Goal: Check status: Check status

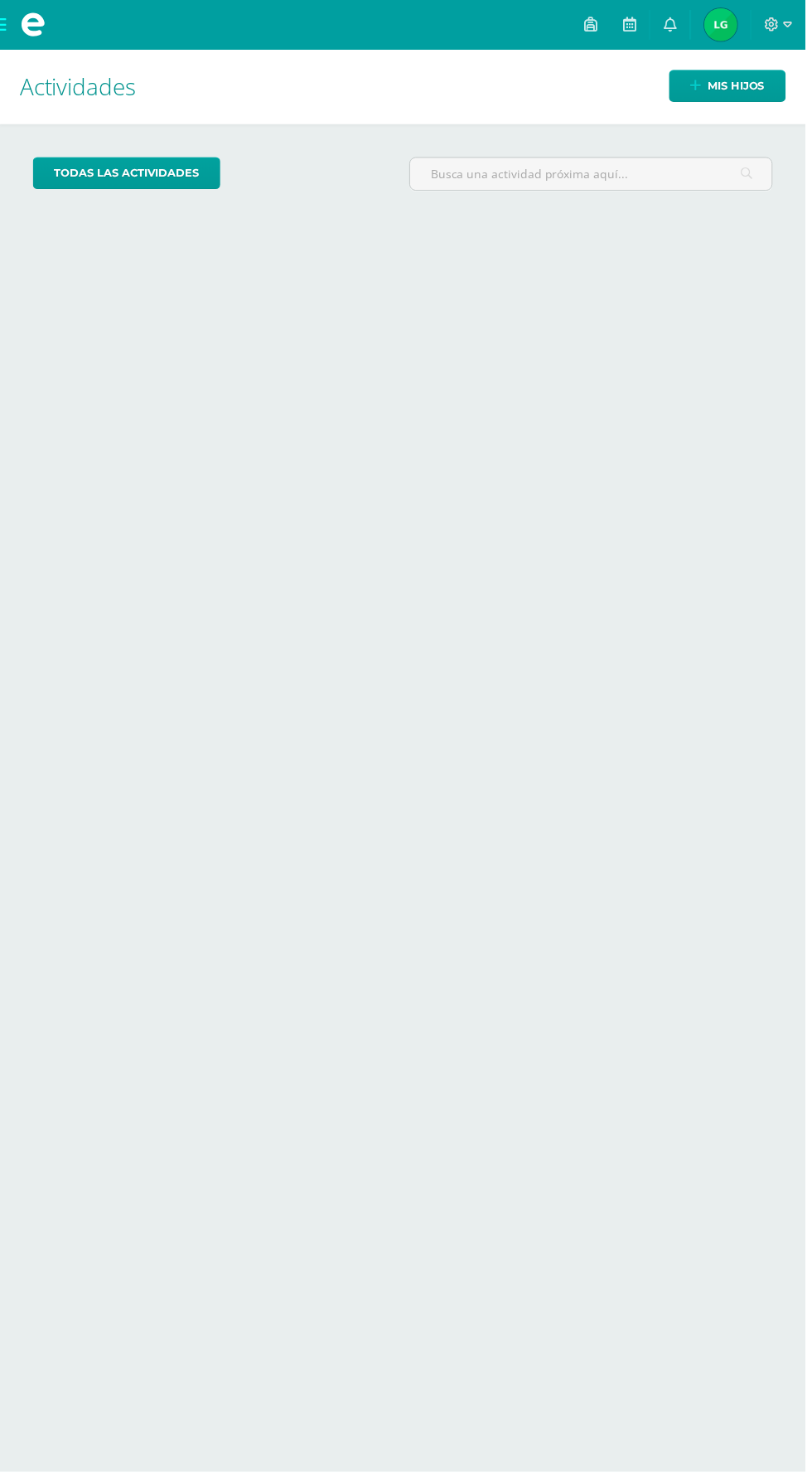
click at [716, 24] on span "Ligia Susana Mi Perfil" at bounding box center [727, 25] width 40 height 33
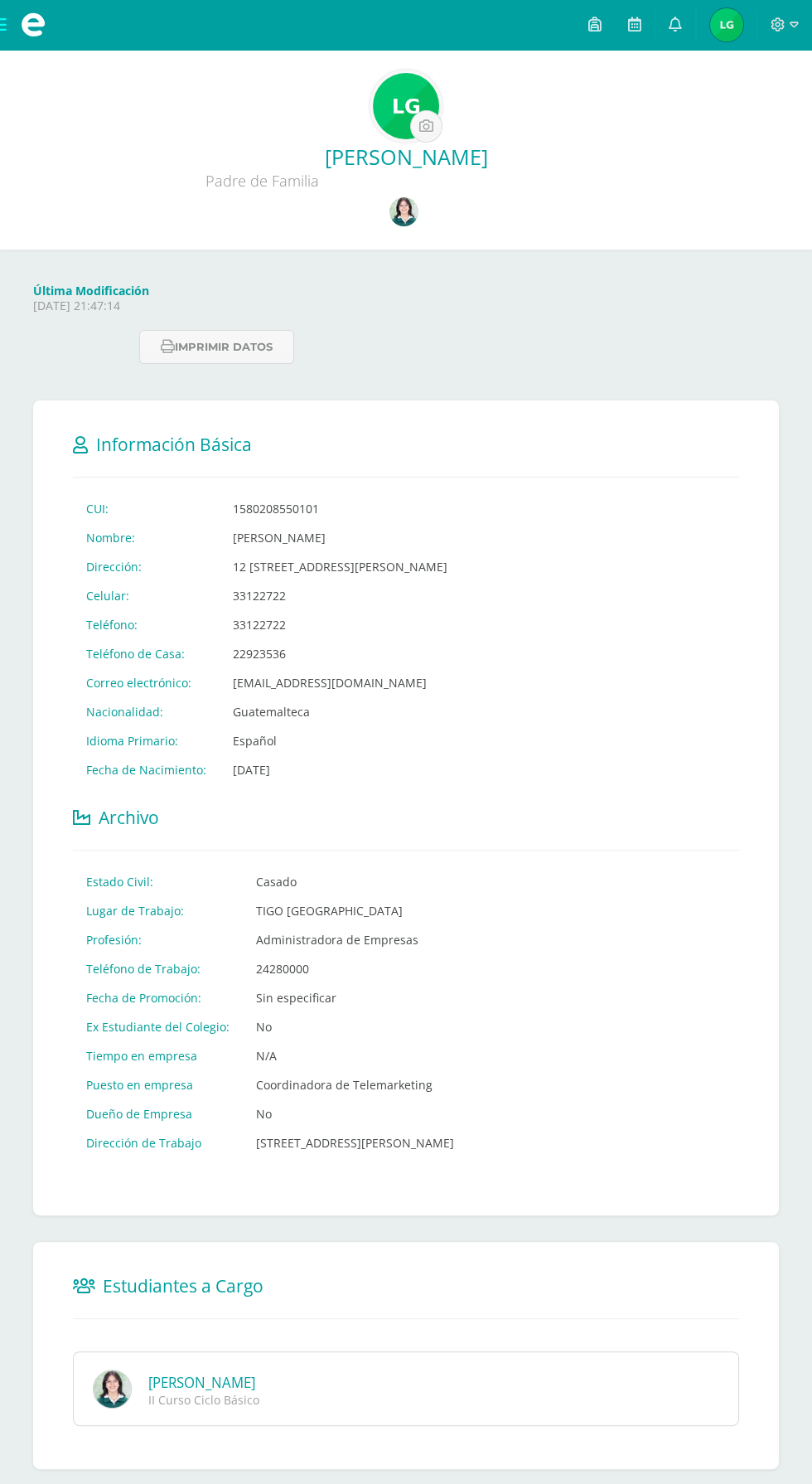
click at [404, 208] on img at bounding box center [404, 211] width 29 height 29
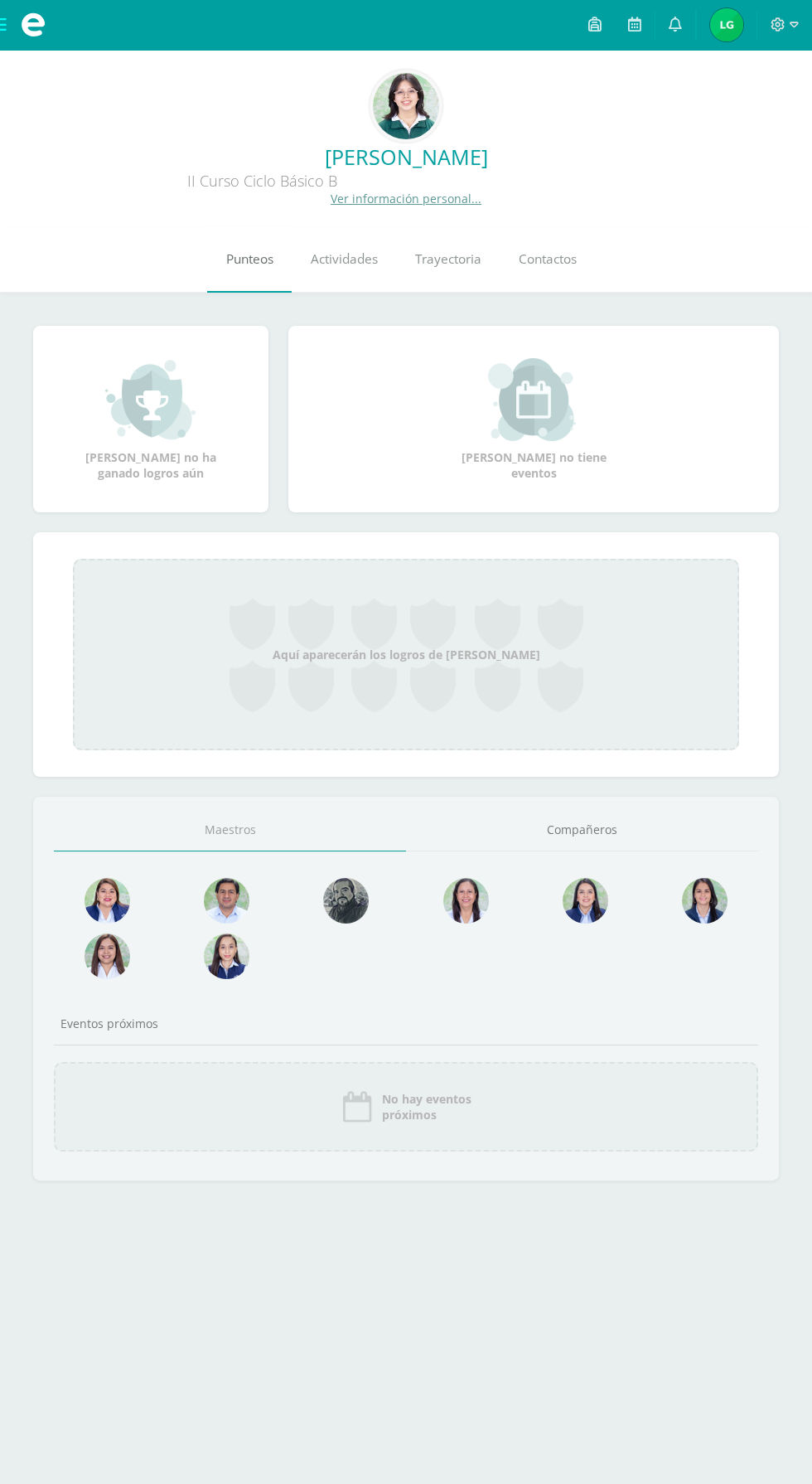
click at [264, 264] on span "Punteos" at bounding box center [250, 259] width 47 height 17
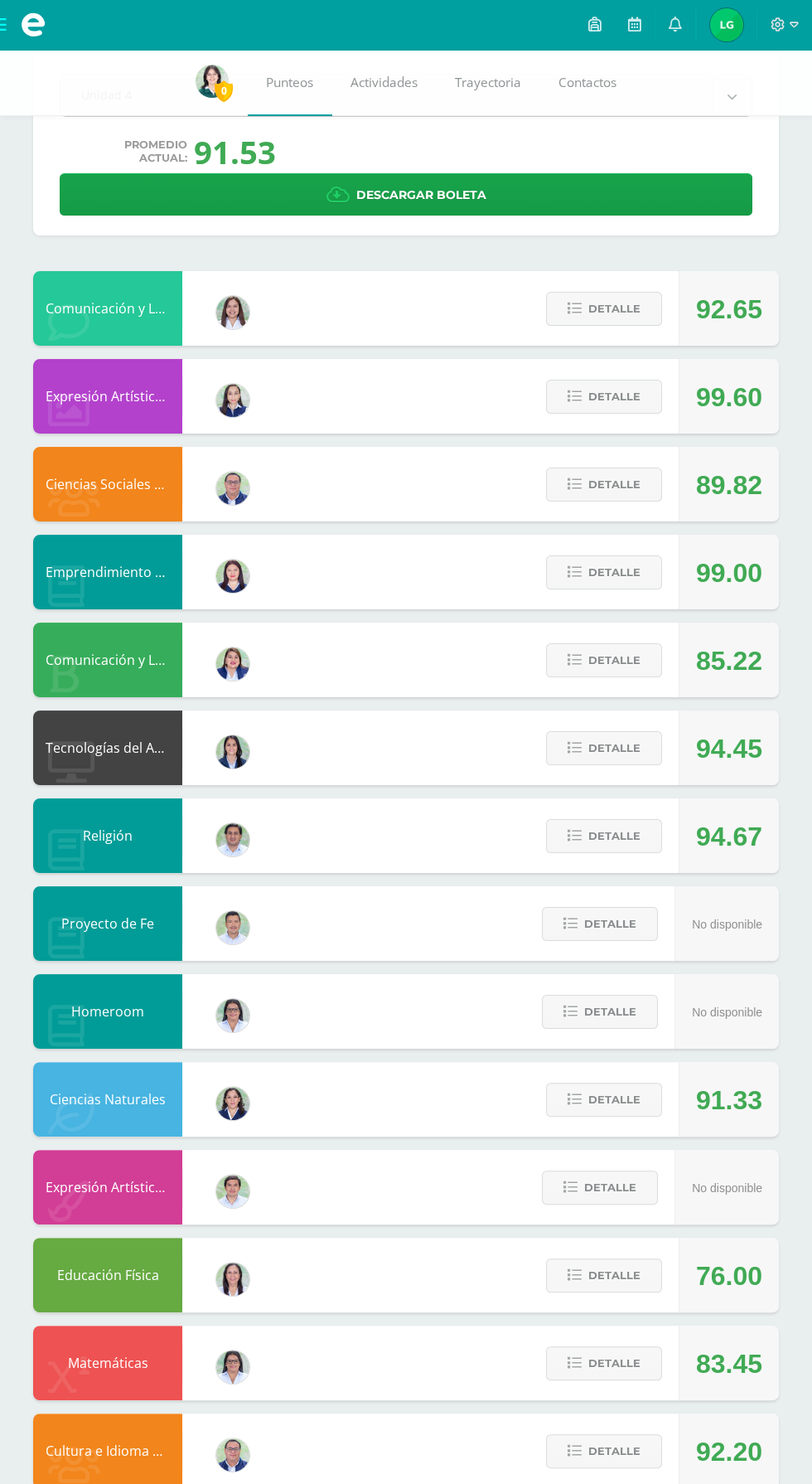
scroll to position [94, 0]
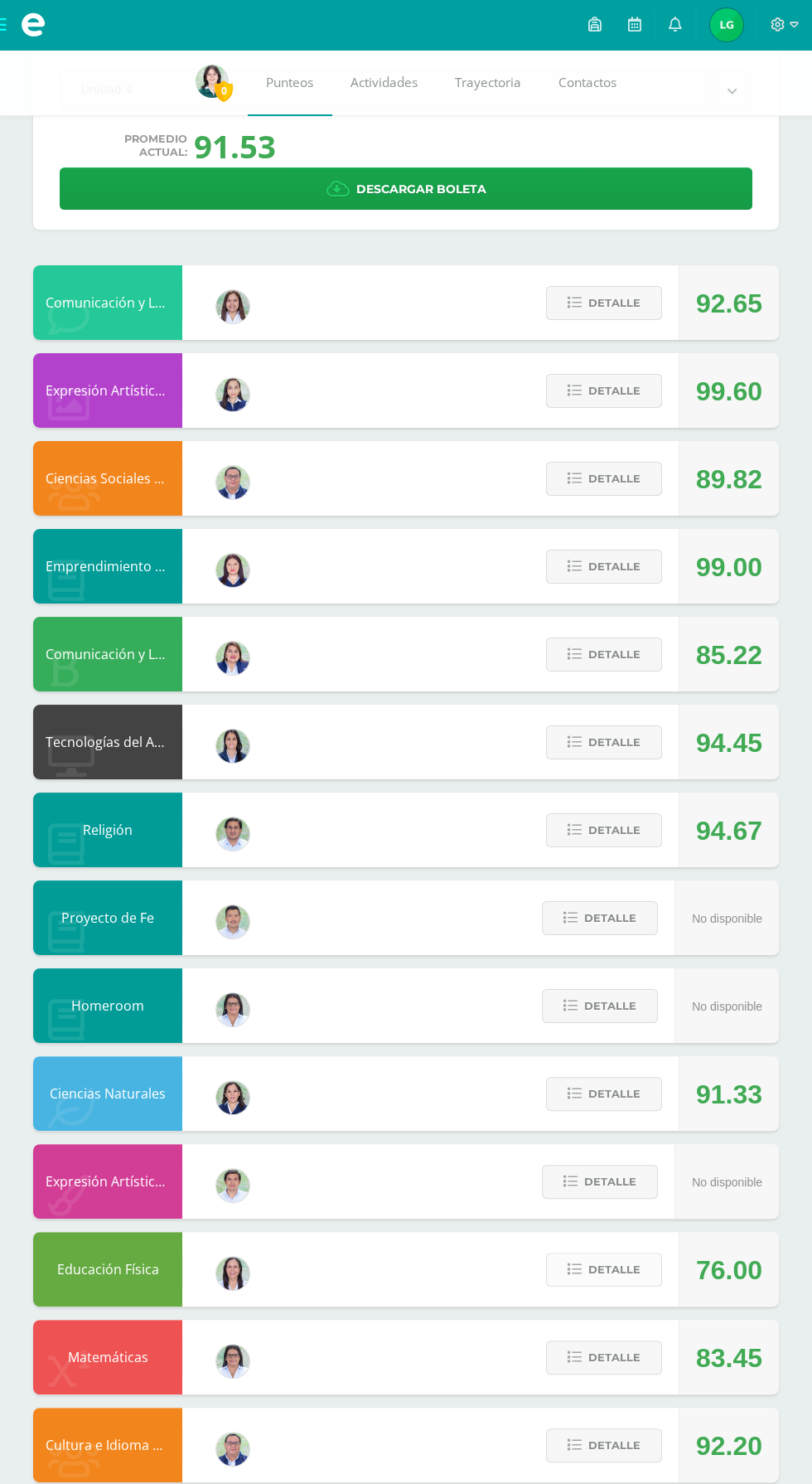
click at [620, 1270] on span "Detalle" at bounding box center [614, 1270] width 53 height 31
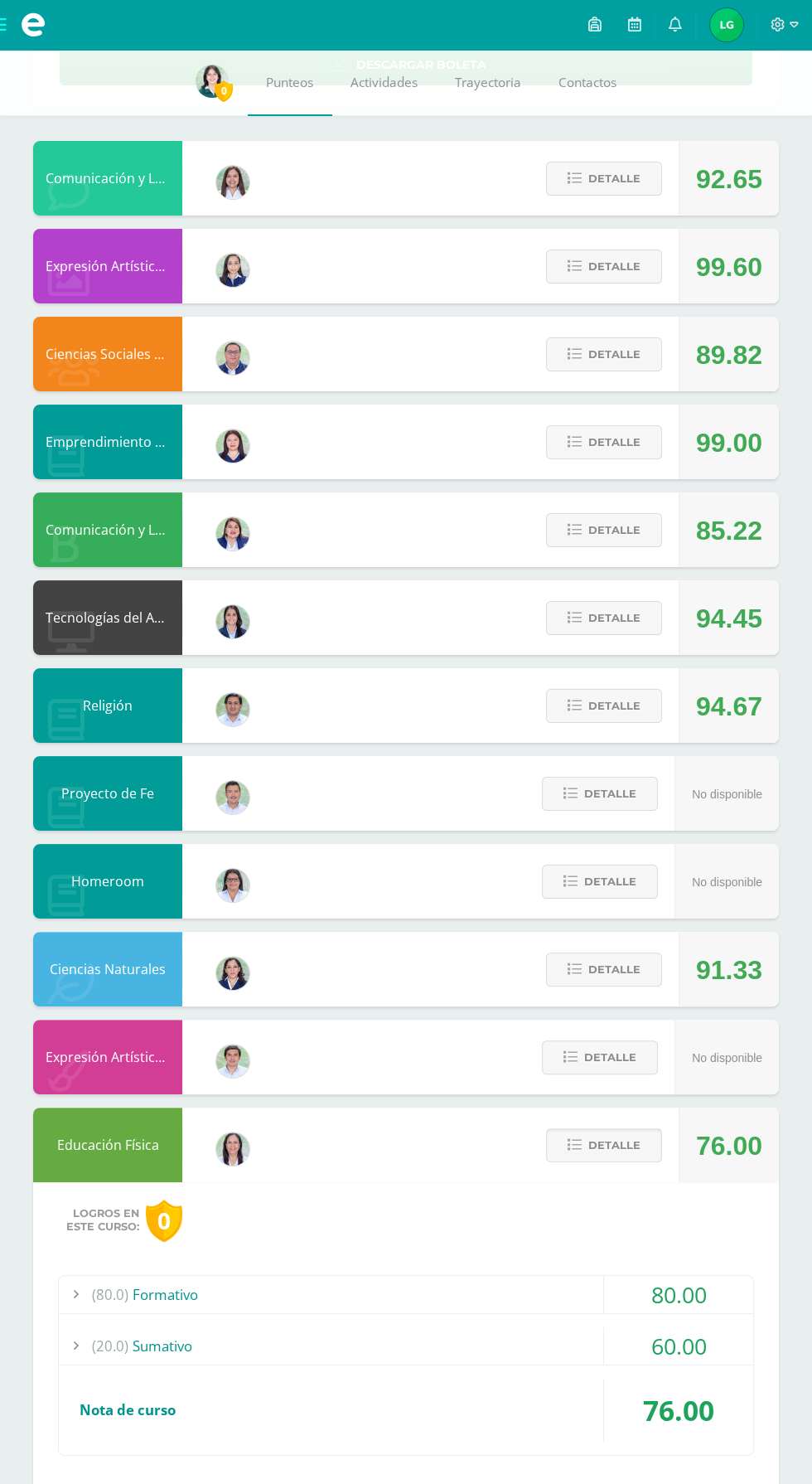
scroll to position [411, 0]
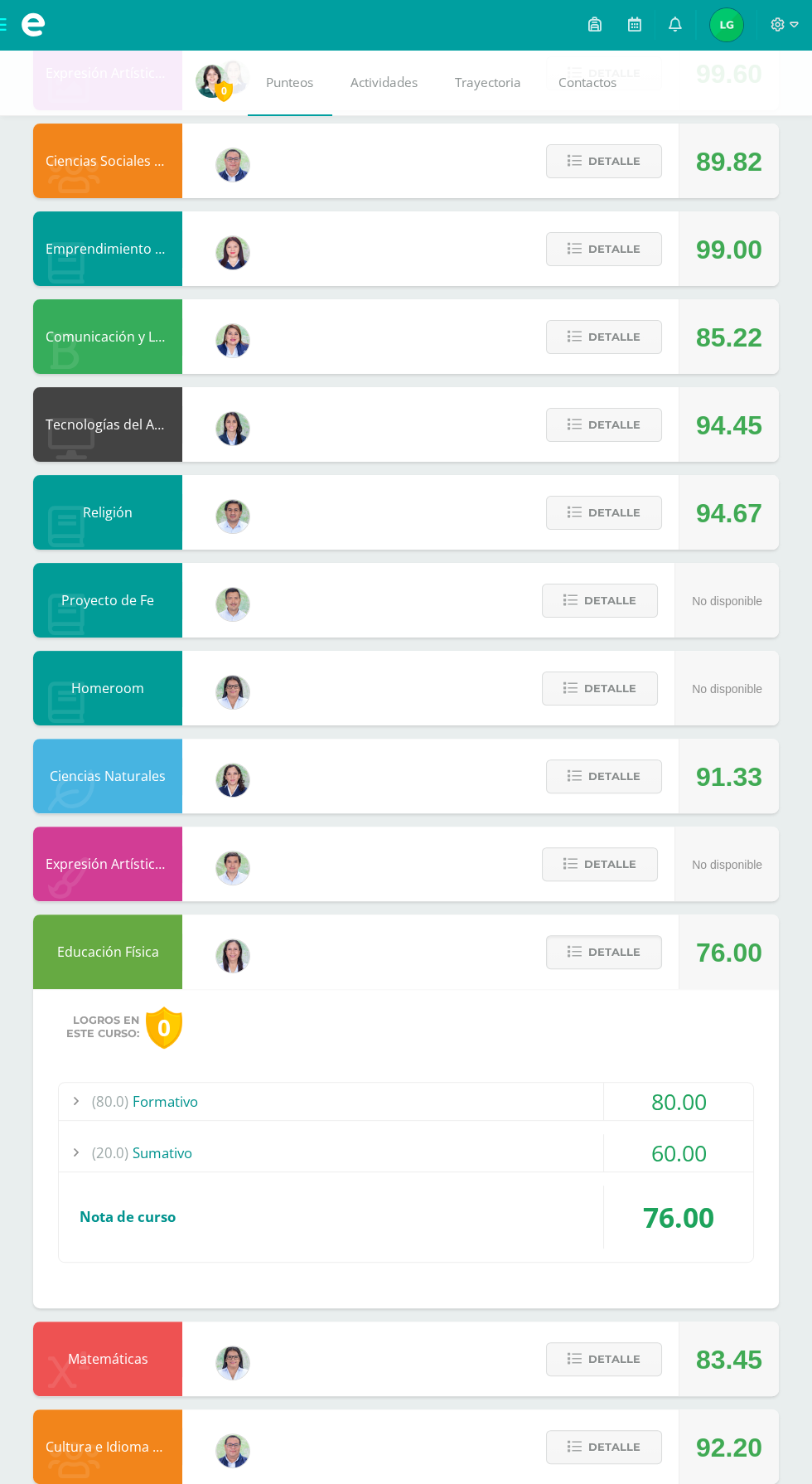
click at [698, 1162] on div "60.00" at bounding box center [679, 1152] width 149 height 37
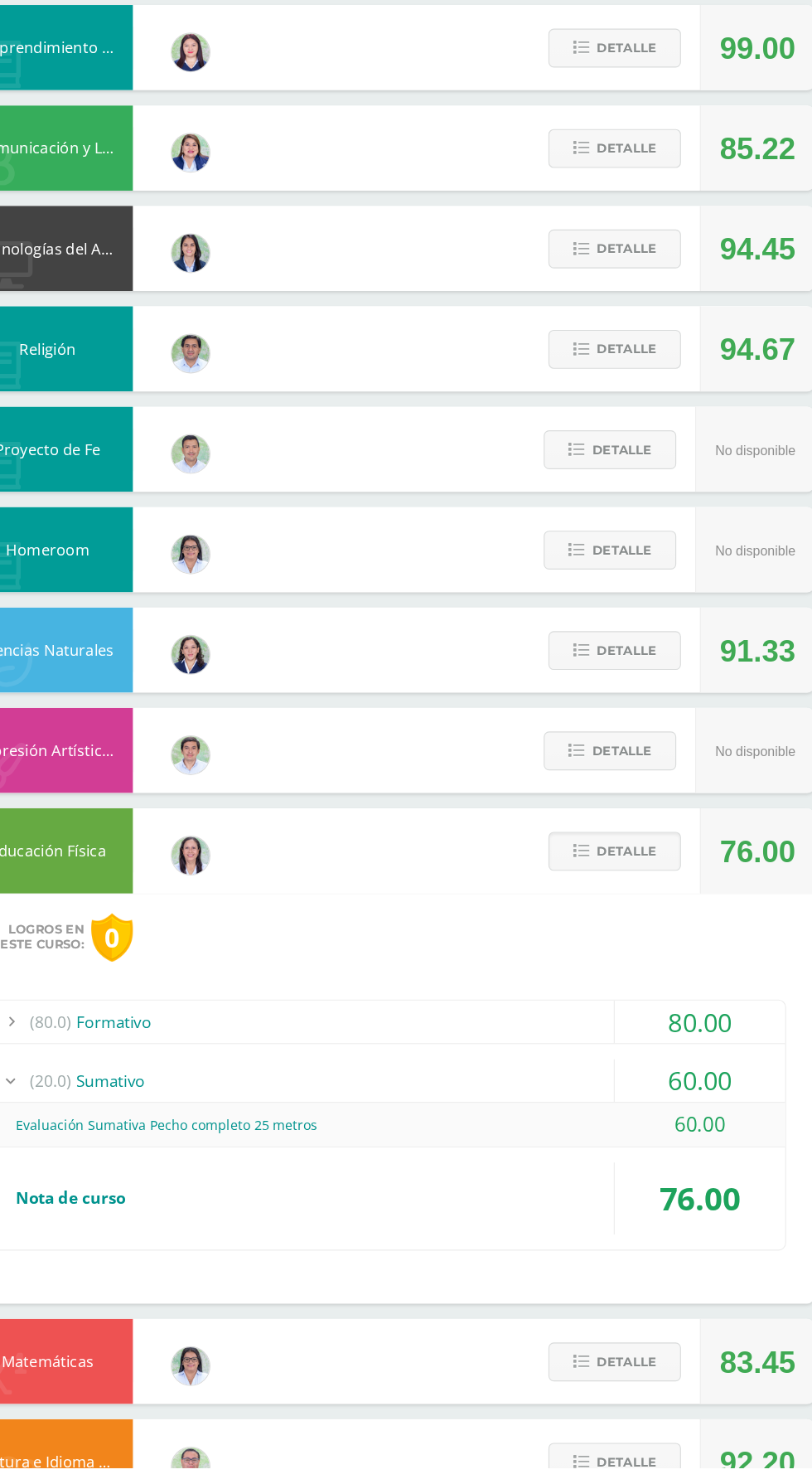
scroll to position [423, 0]
